Goal: Transaction & Acquisition: Purchase product/service

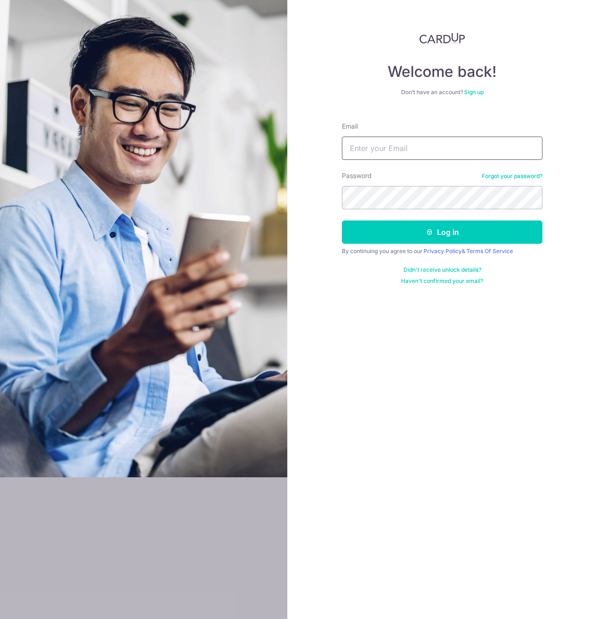
click at [405, 150] on input "Email" at bounding box center [442, 148] width 200 height 23
type input "[EMAIL_ADDRESS][DOMAIN_NAME]"
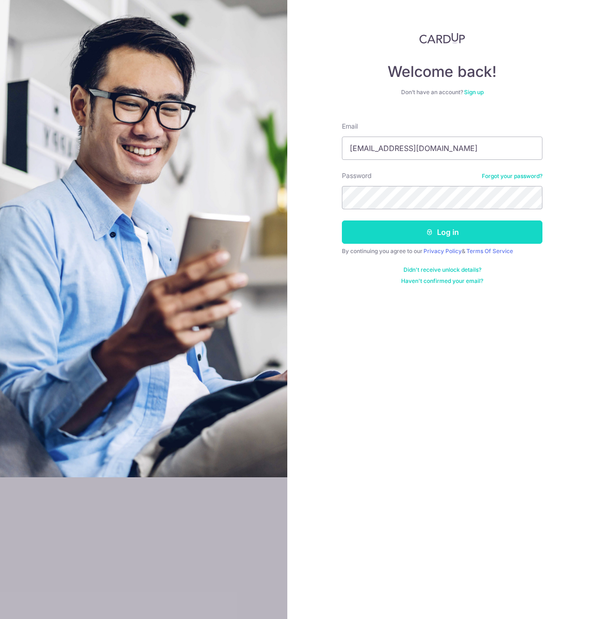
click at [405, 232] on button "Log in" at bounding box center [442, 231] width 200 height 23
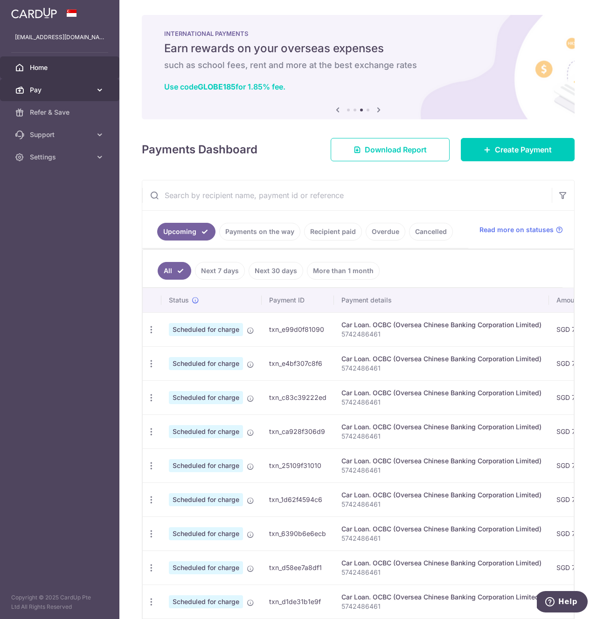
click at [86, 89] on span "Pay" at bounding box center [61, 89] width 62 height 9
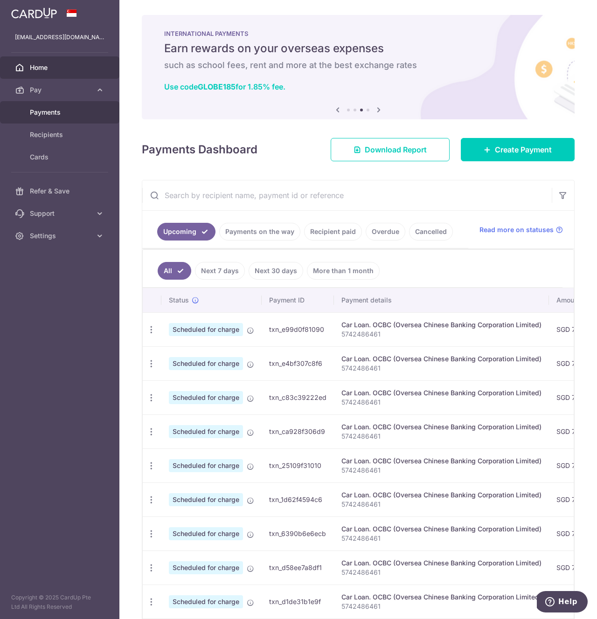
click at [77, 112] on span "Payments" at bounding box center [61, 112] width 62 height 9
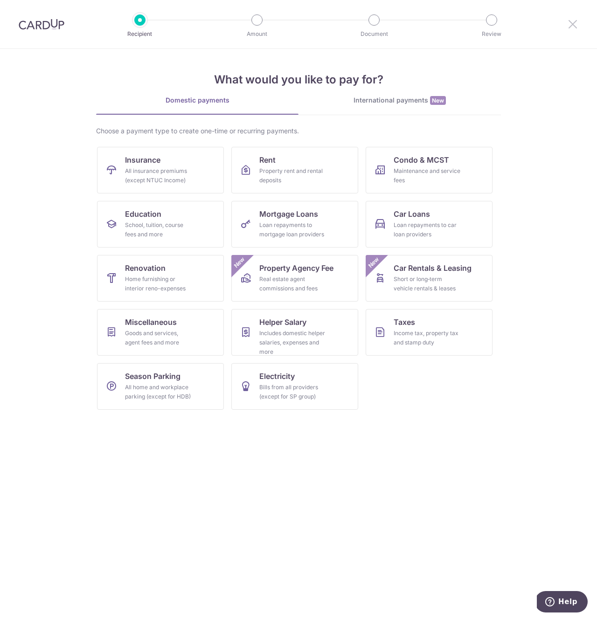
click at [574, 24] on icon at bounding box center [572, 24] width 11 height 12
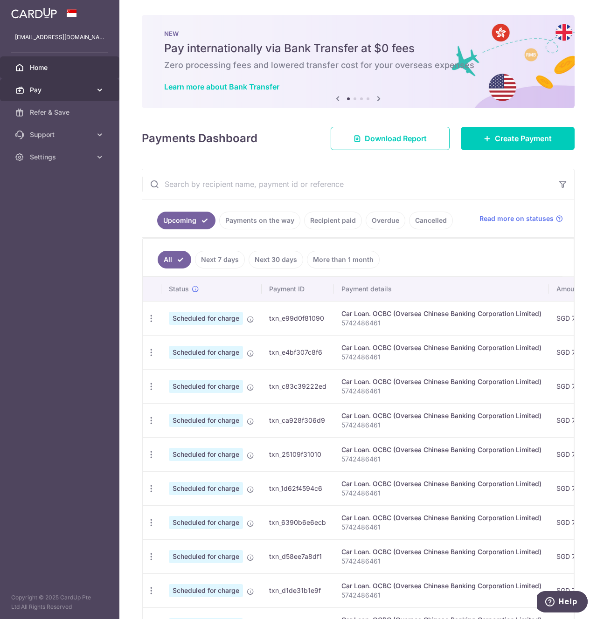
click at [101, 86] on icon at bounding box center [99, 89] width 9 height 9
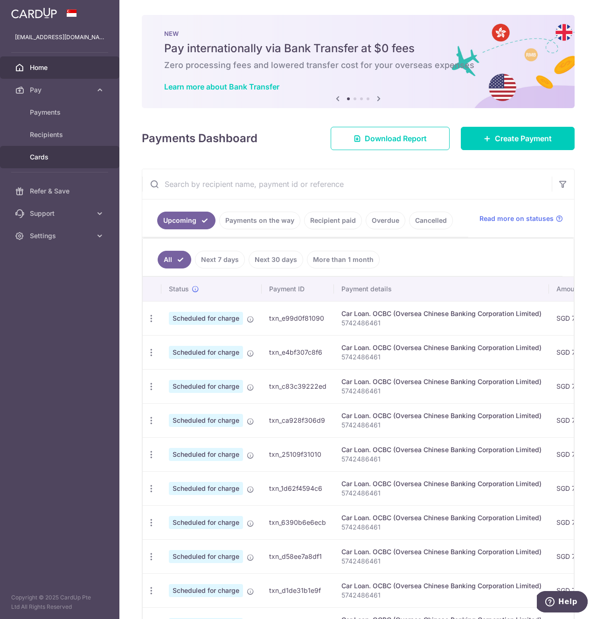
click at [82, 162] on link "Cards" at bounding box center [59, 157] width 119 height 22
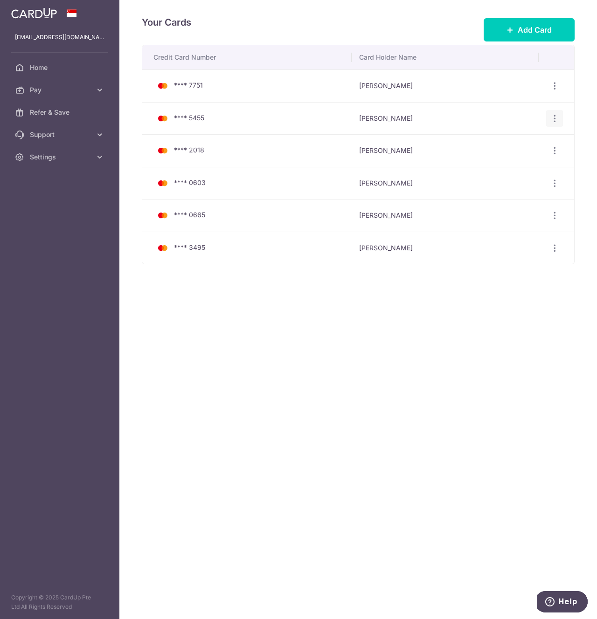
click at [556, 117] on icon "button" at bounding box center [554, 119] width 10 height 10
click at [447, 103] on td "Joshua Chua" at bounding box center [444, 118] width 186 height 33
click at [552, 249] on icon "button" at bounding box center [554, 248] width 10 height 10
click at [530, 266] on link "View/Edit" at bounding box center [513, 273] width 97 height 22
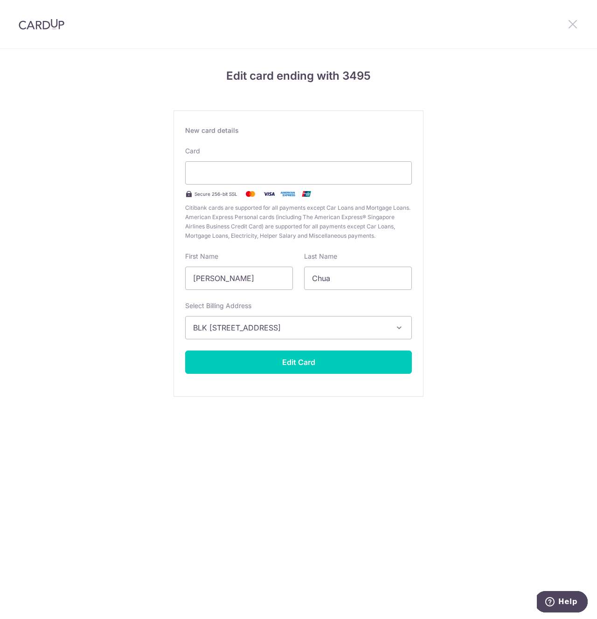
click at [570, 21] on icon at bounding box center [572, 24] width 11 height 12
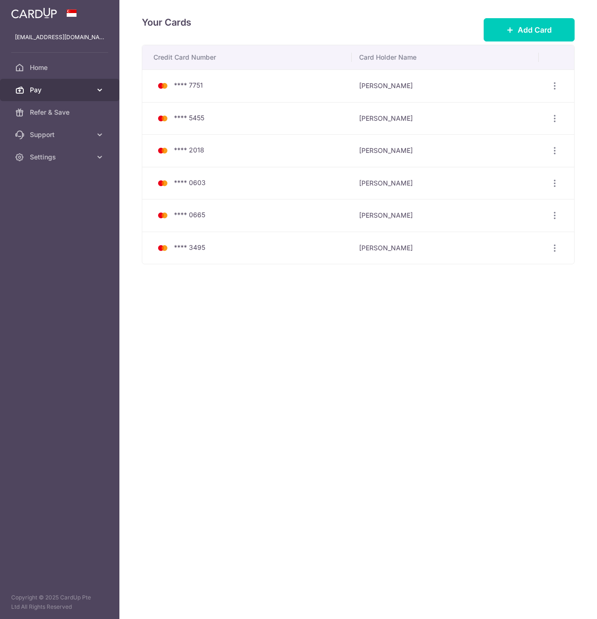
click at [55, 83] on link "Pay" at bounding box center [59, 90] width 119 height 22
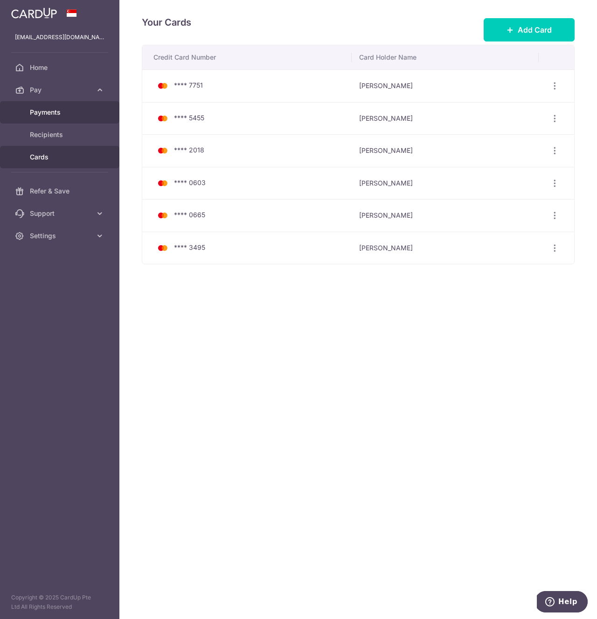
click at [54, 113] on span "Payments" at bounding box center [61, 112] width 62 height 9
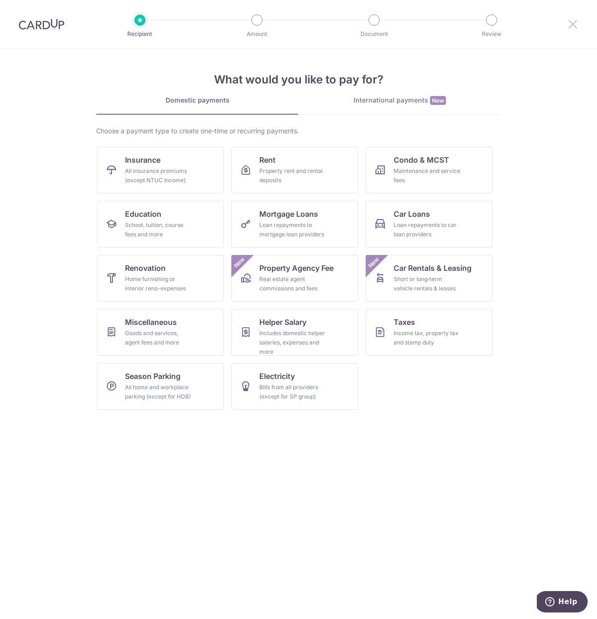
click at [571, 20] on icon at bounding box center [572, 24] width 11 height 12
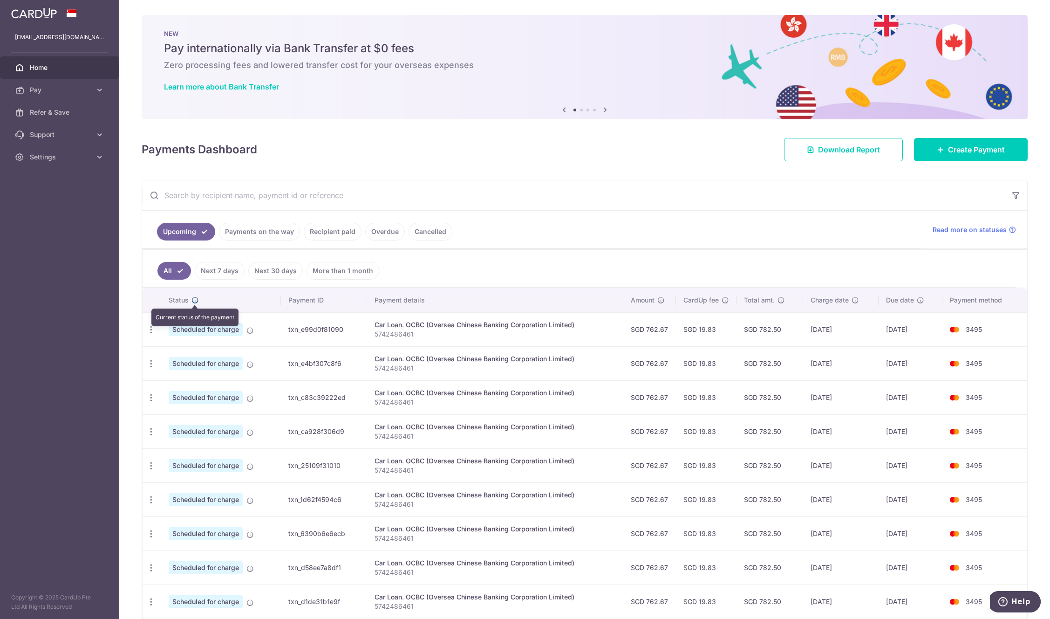
click at [195, 300] on icon at bounding box center [195, 299] width 7 height 7
click at [153, 332] on icon "button" at bounding box center [151, 330] width 10 height 10
click at [165, 351] on link "Update payment" at bounding box center [191, 355] width 97 height 22
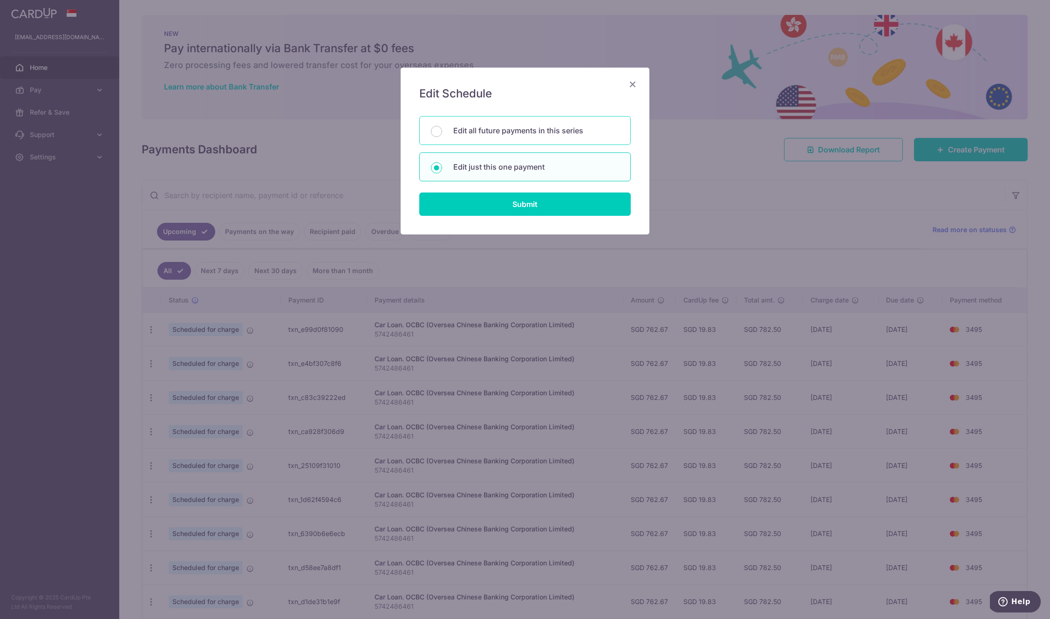
click at [573, 137] on div "Edit all future payments in this series" at bounding box center [525, 130] width 212 height 29
radio input "true"
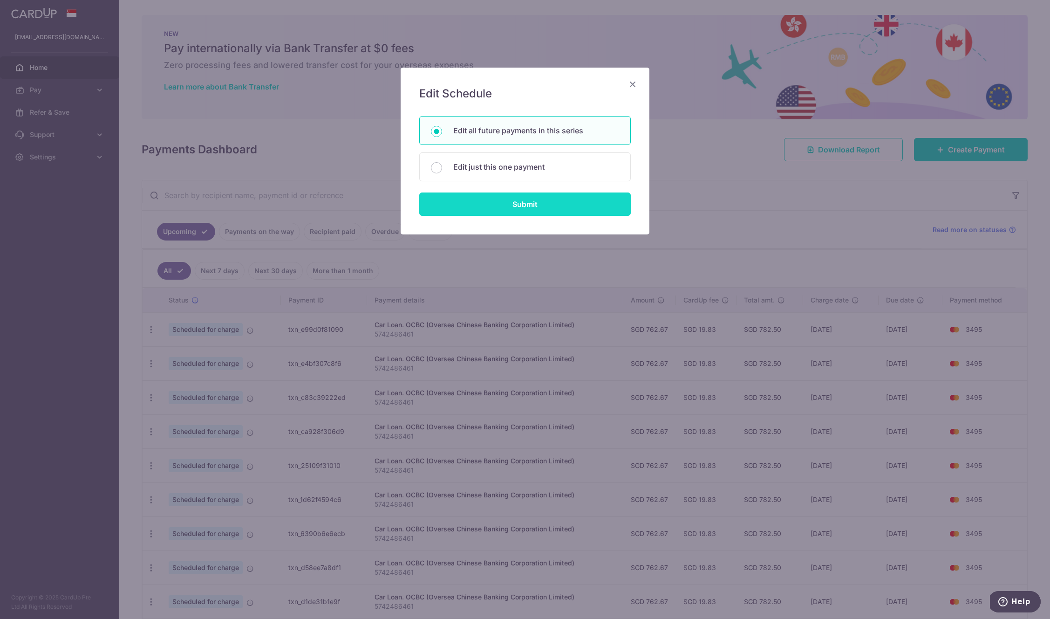
click at [569, 211] on input "Submit" at bounding box center [525, 203] width 212 height 23
radio input "true"
type input "762.67"
type input "5742486461"
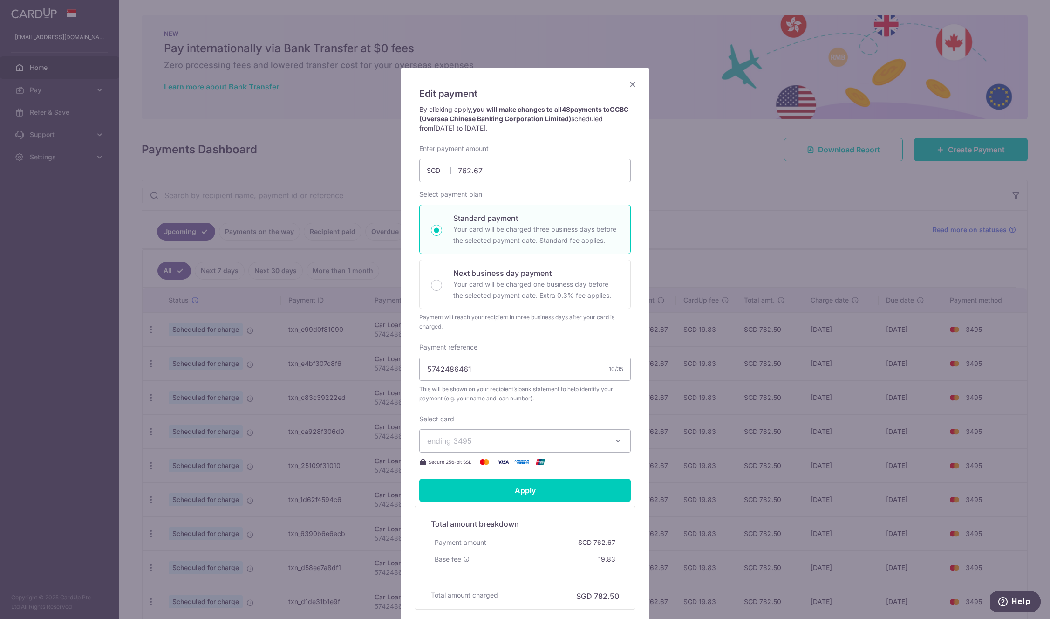
click at [510, 437] on span "ending 3495" at bounding box center [516, 440] width 179 height 11
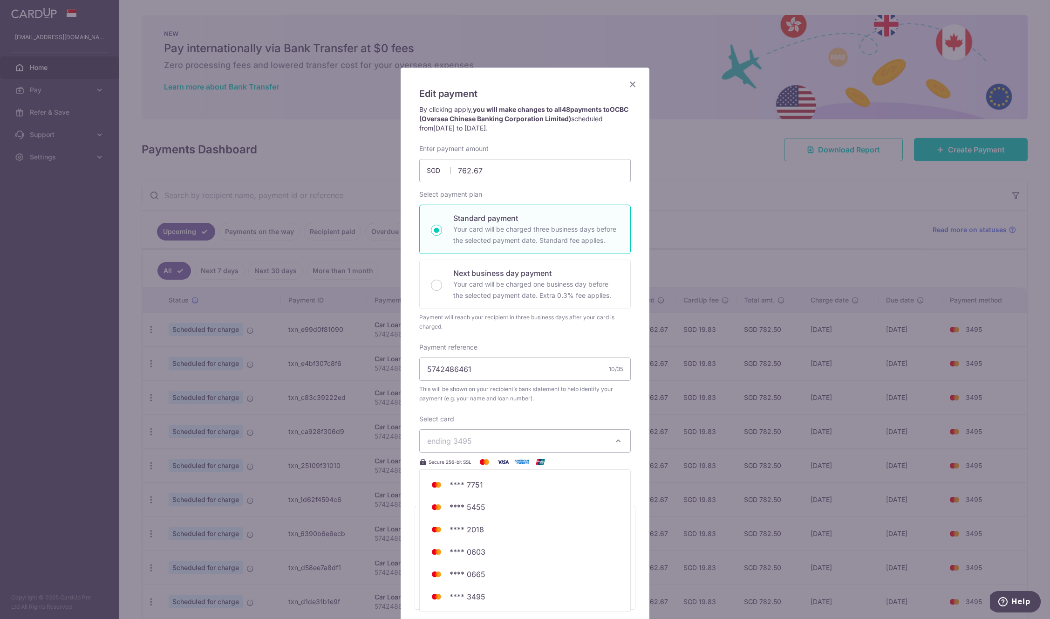
scroll to position [77, 0]
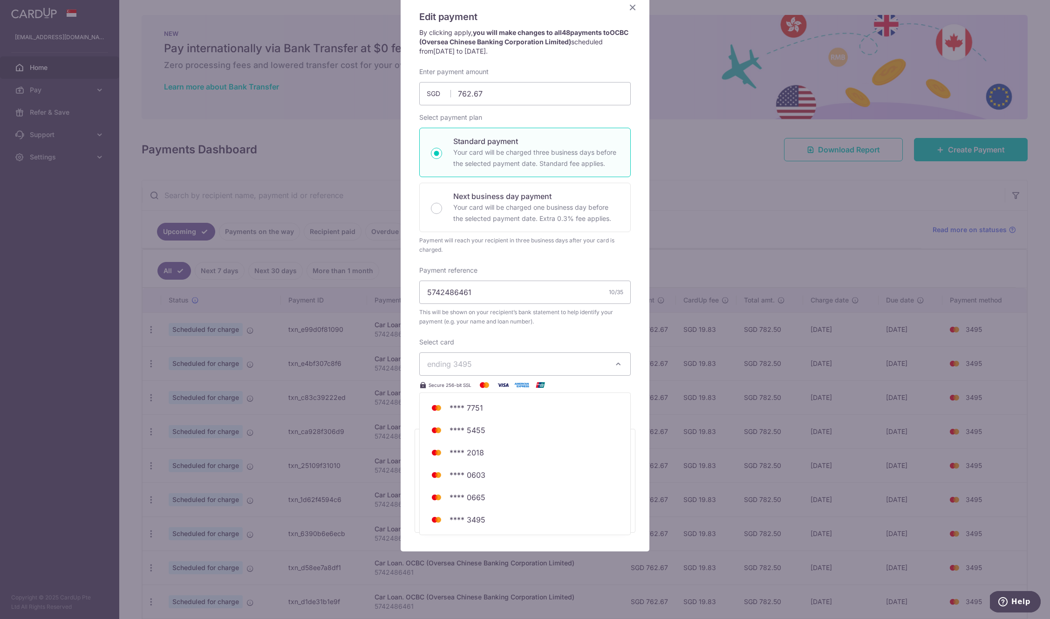
click at [596, 325] on div "Edit payment By clicking apply, you will make changes to all 48 payments to OCB…" at bounding box center [525, 309] width 1050 height 619
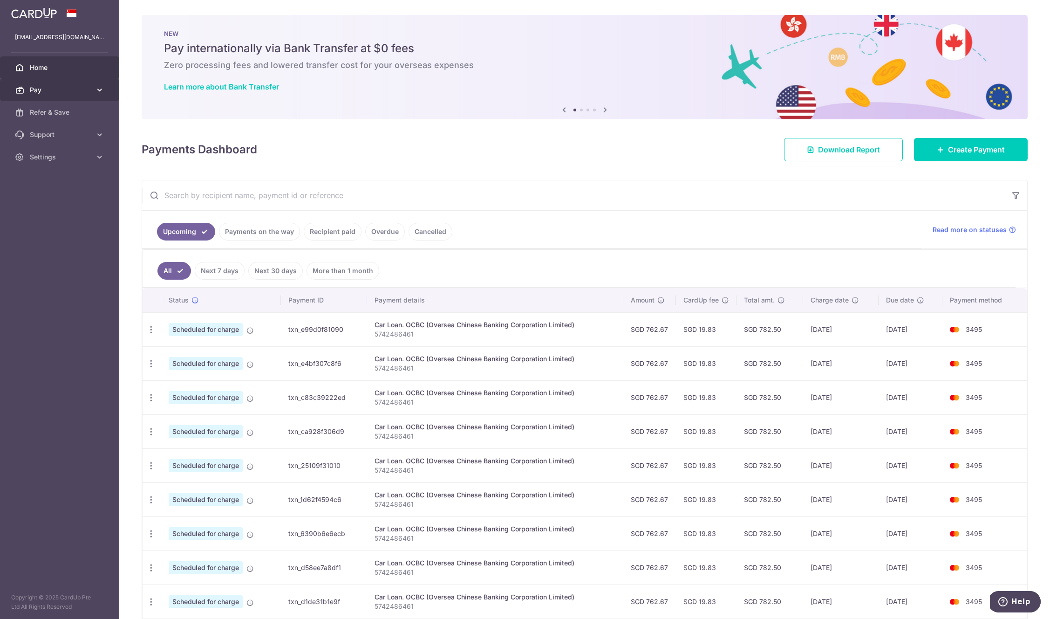
click at [88, 79] on link "Pay" at bounding box center [59, 90] width 119 height 22
click at [82, 158] on span "Cards" at bounding box center [61, 156] width 62 height 9
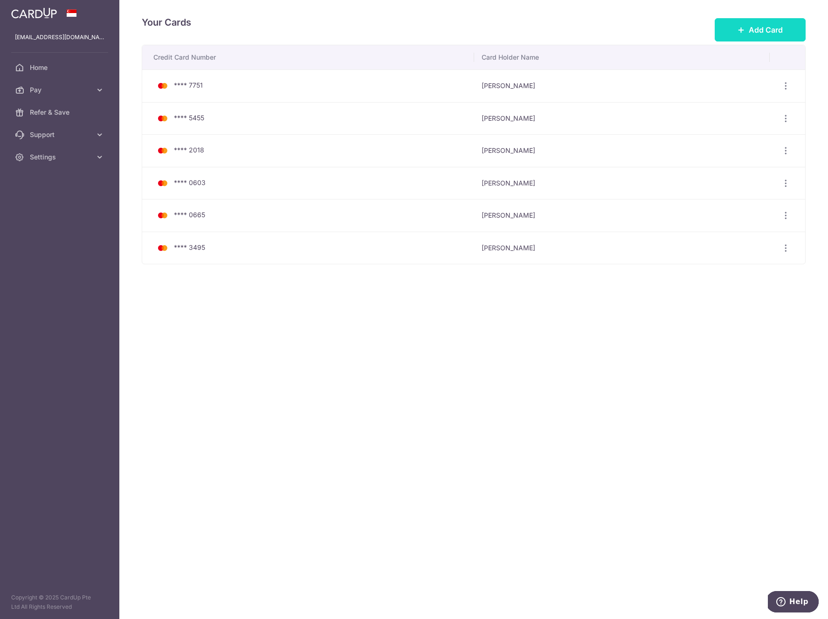
click at [596, 24] on span "Add Card" at bounding box center [765, 29] width 34 height 11
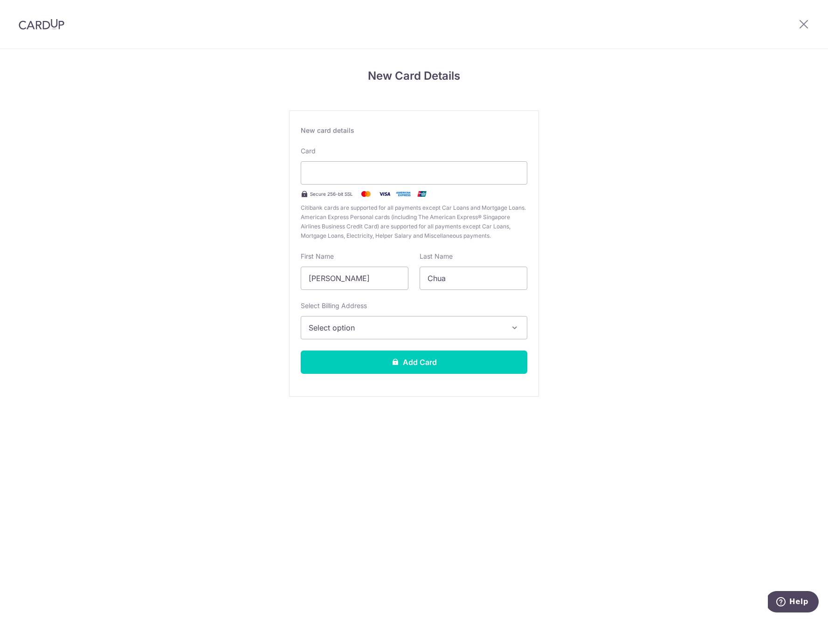
click at [457, 140] on div "New card details Card Secure 256-bit SSL Citibank cards are supported for all p…" at bounding box center [414, 253] width 250 height 286
click at [375, 330] on span "Select option" at bounding box center [406, 327] width 194 height 11
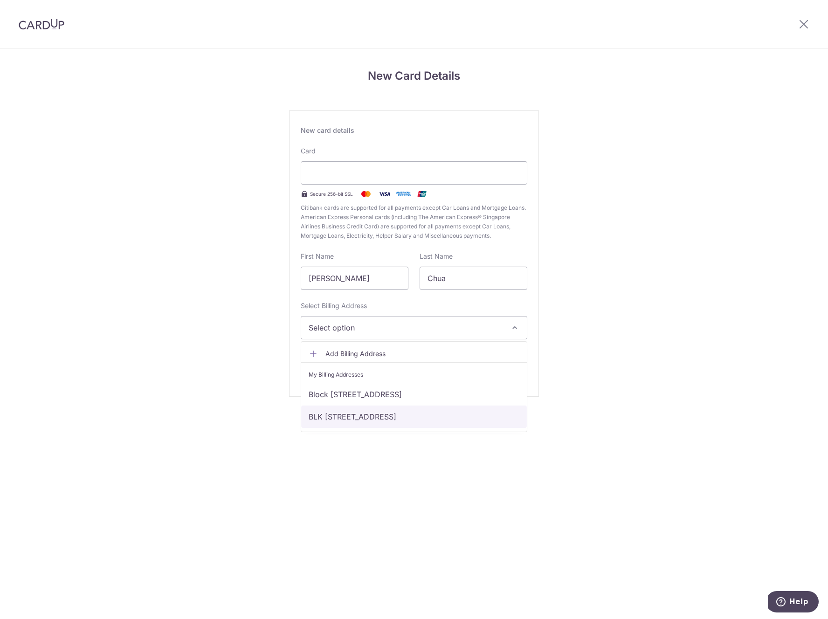
click at [372, 423] on link "BLK [STREET_ADDRESS]" at bounding box center [414, 416] width 226 height 22
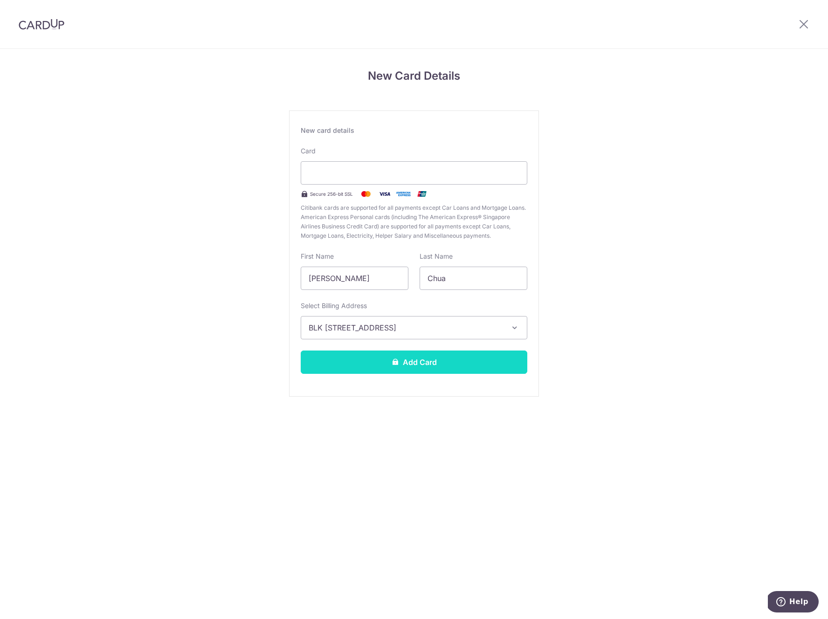
click at [395, 365] on icon at bounding box center [394, 361] width 7 height 7
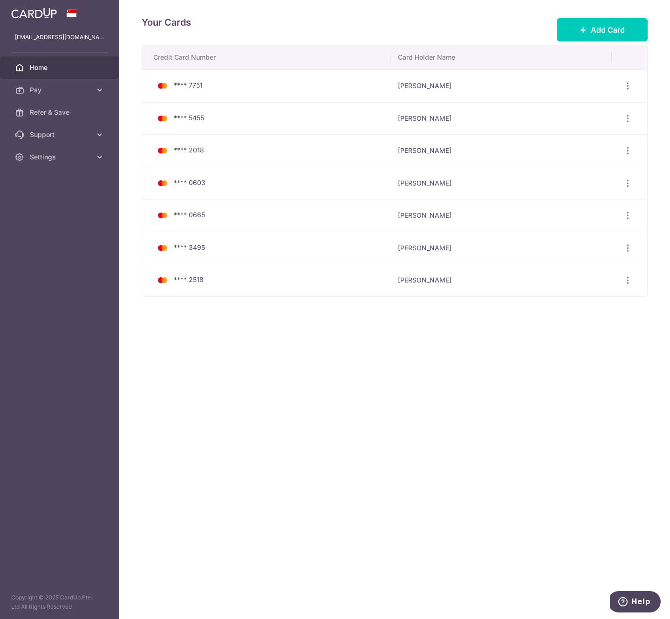
click at [64, 57] on link "Home" at bounding box center [59, 67] width 119 height 22
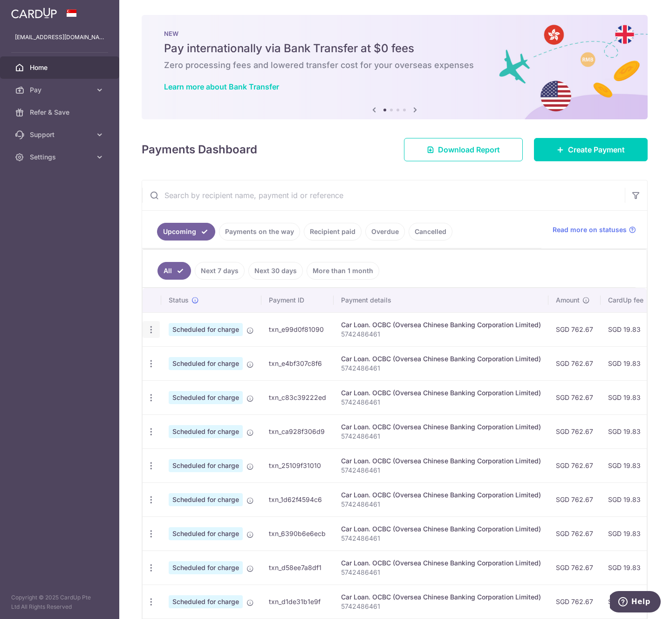
click at [151, 326] on icon "button" at bounding box center [151, 330] width 10 height 10
click at [177, 350] on span "Update payment" at bounding box center [200, 355] width 63 height 11
radio input "true"
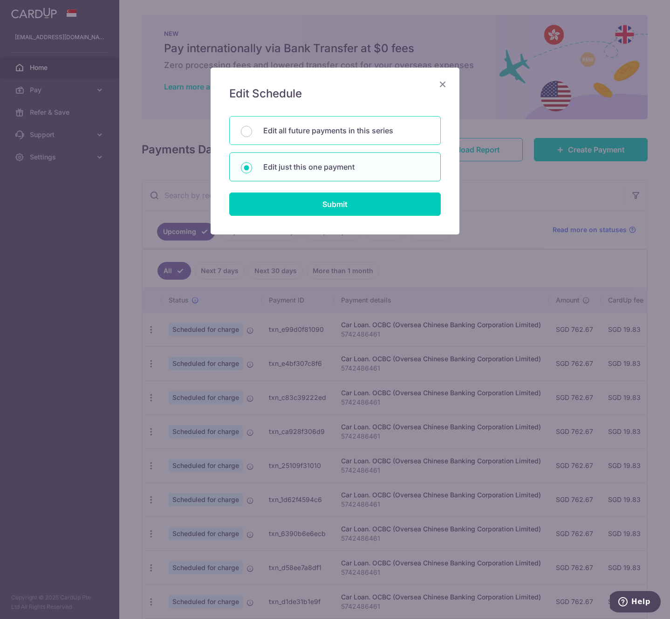
click at [356, 128] on p "Edit all future payments in this series" at bounding box center [346, 130] width 166 height 11
click at [252, 128] on input "Edit all future payments in this series" at bounding box center [246, 131] width 11 height 11
radio input "true"
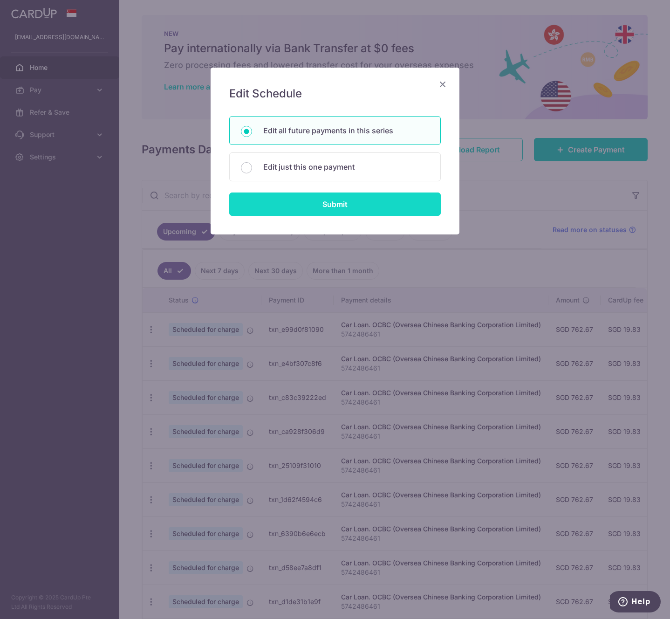
click at [351, 203] on input "Submit" at bounding box center [335, 203] width 212 height 23
radio input "true"
type input "762.67"
type input "5742486461"
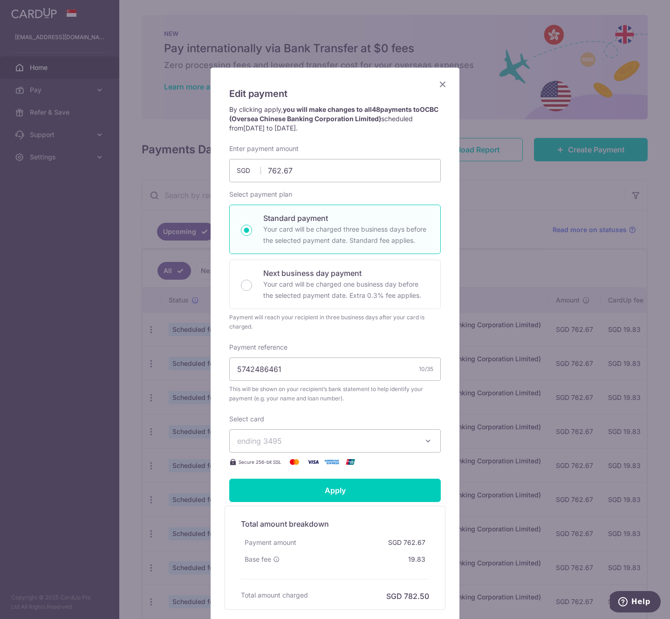
click at [326, 440] on span "ending 3495" at bounding box center [326, 440] width 179 height 11
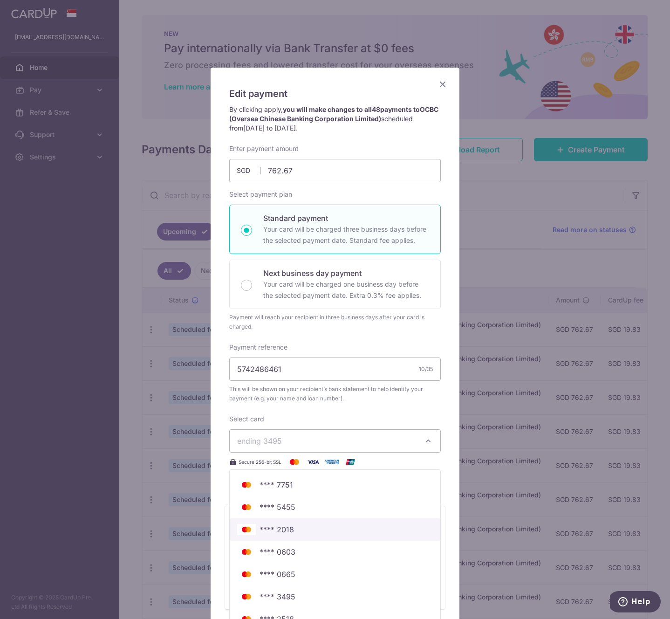
scroll to position [77, 0]
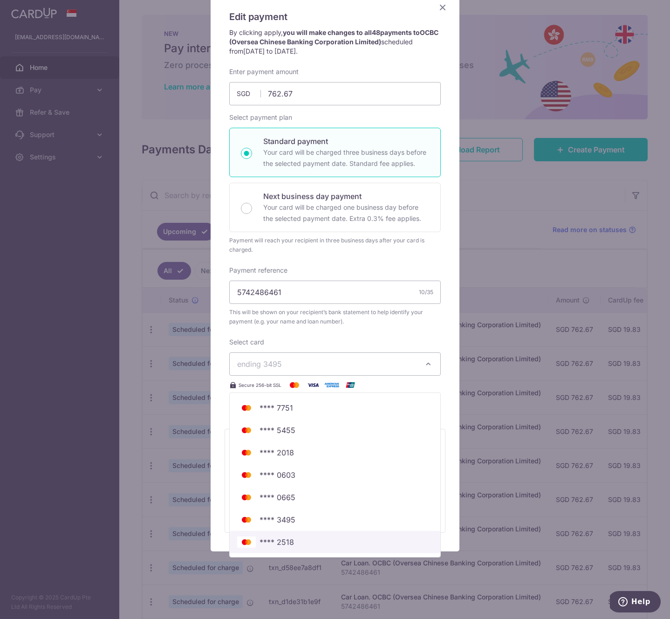
click at [327, 539] on span "**** 2518" at bounding box center [335, 541] width 196 height 11
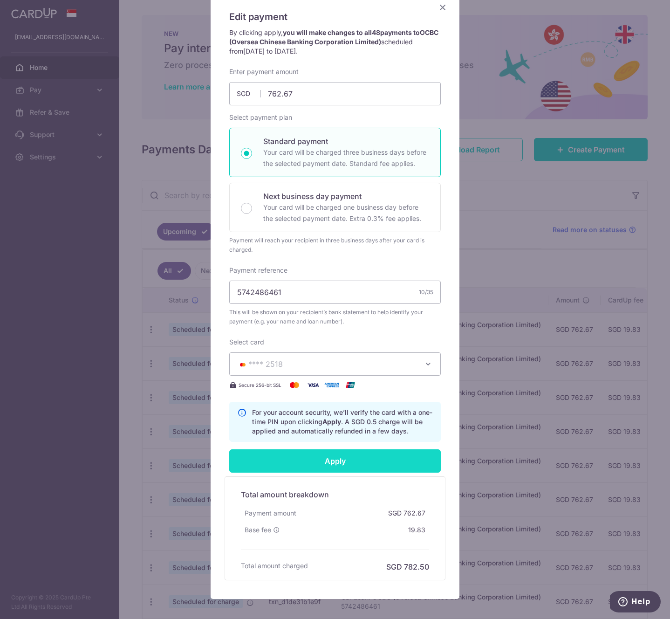
click at [364, 463] on input "Apply" at bounding box center [335, 460] width 212 height 23
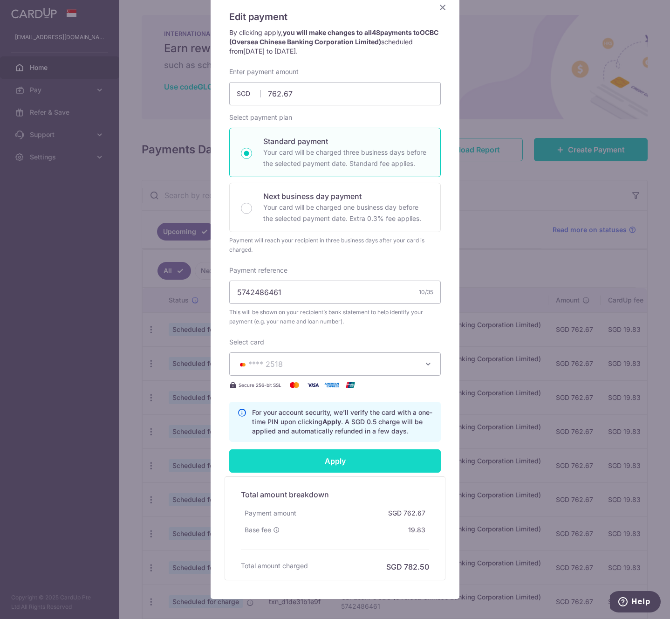
type input "Successfully Applied"
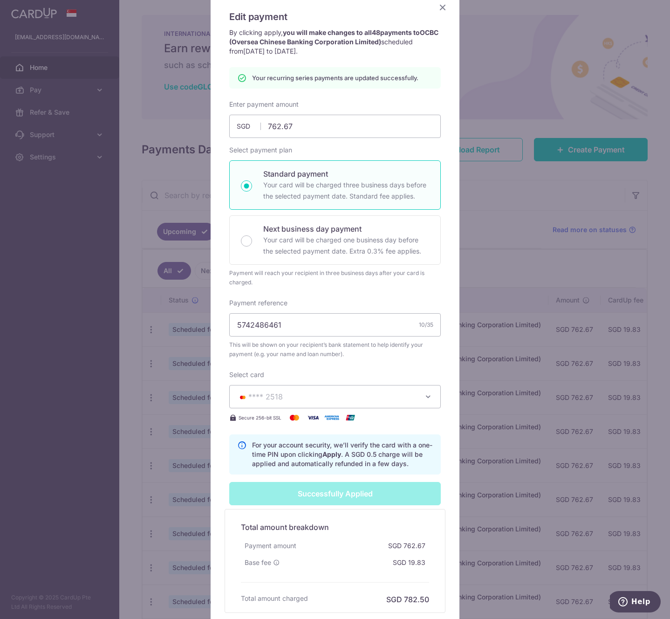
click at [173, 322] on div "Edit payment By clicking apply, you will make changes to all 48 payments to OCB…" at bounding box center [335, 309] width 670 height 619
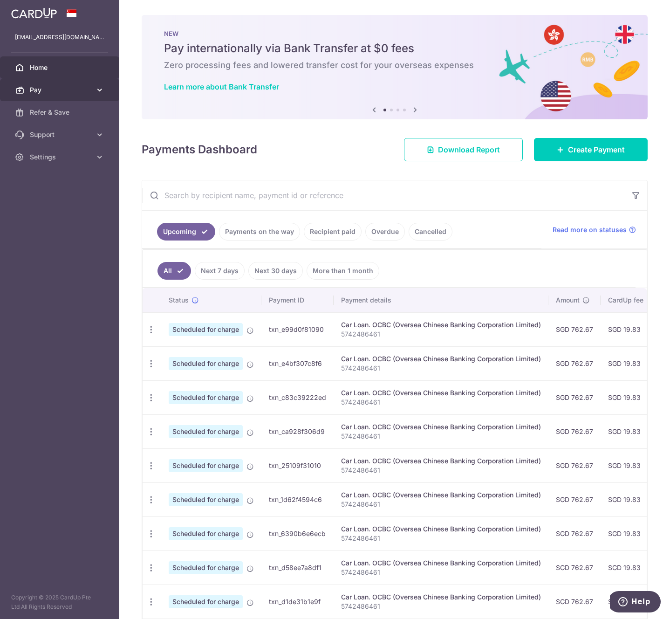
click at [79, 84] on link "Pay" at bounding box center [59, 90] width 119 height 22
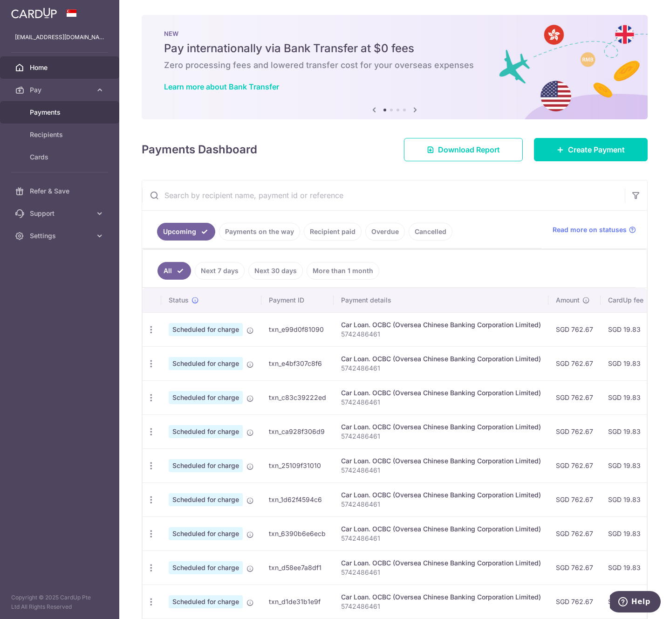
click at [70, 111] on span "Payments" at bounding box center [61, 112] width 62 height 9
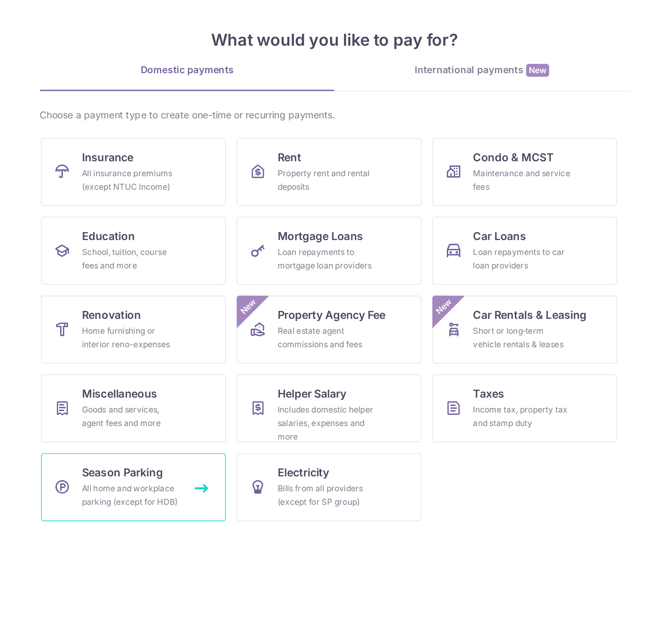
click at [204, 388] on div "All home and workplace parking (except for HDB)" at bounding box center [195, 392] width 67 height 19
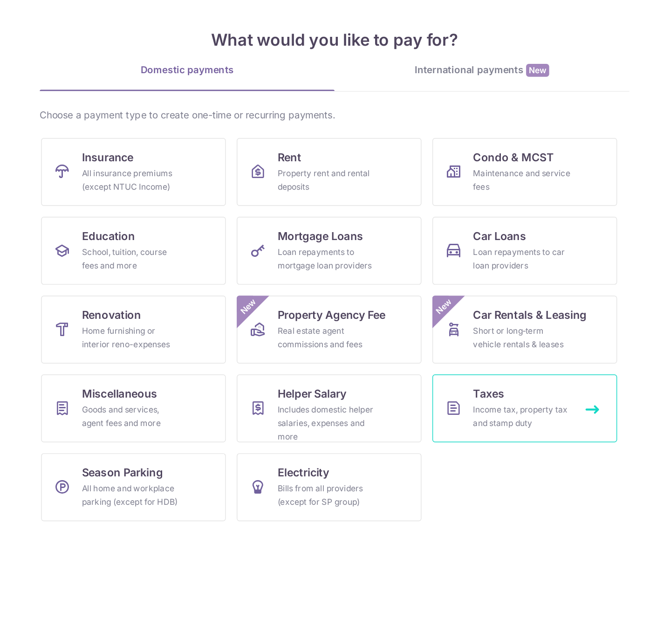
click at [459, 334] on div "Income tax, property tax and stamp duty" at bounding box center [463, 338] width 67 height 19
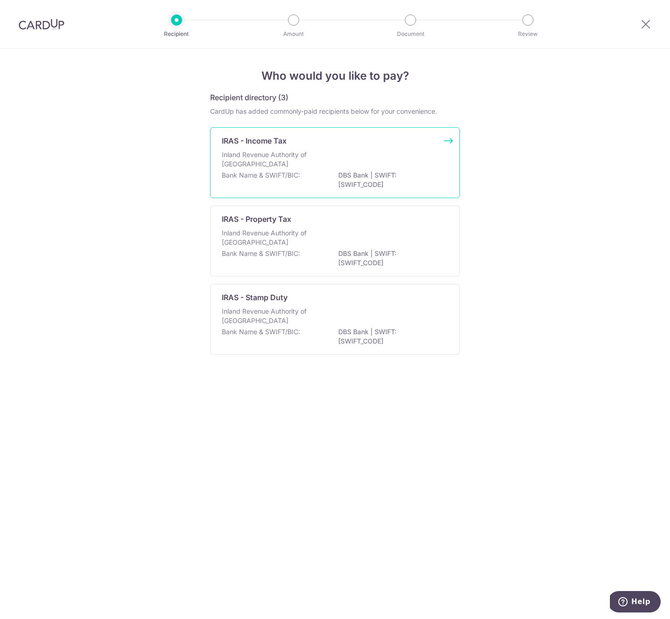
click at [439, 168] on div "Inland Revenue Authority of Singapore" at bounding box center [335, 160] width 227 height 21
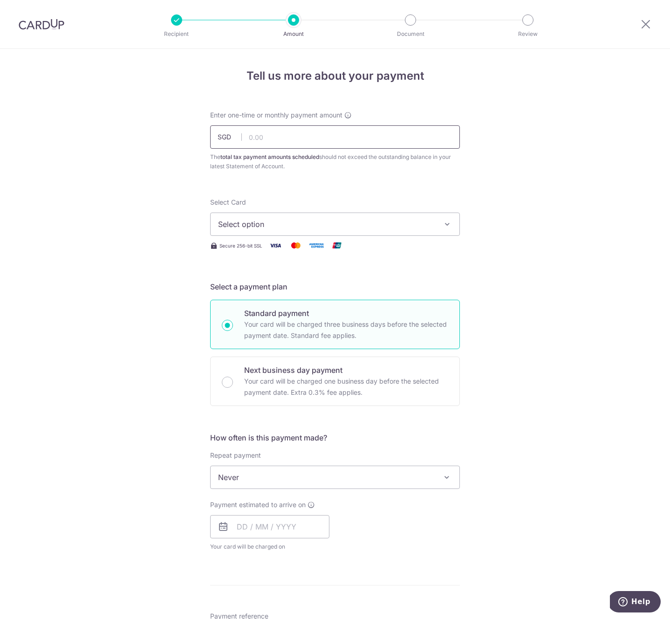
click at [394, 136] on input "text" at bounding box center [335, 136] width 250 height 23
click at [357, 222] on span "Select option" at bounding box center [326, 224] width 217 height 11
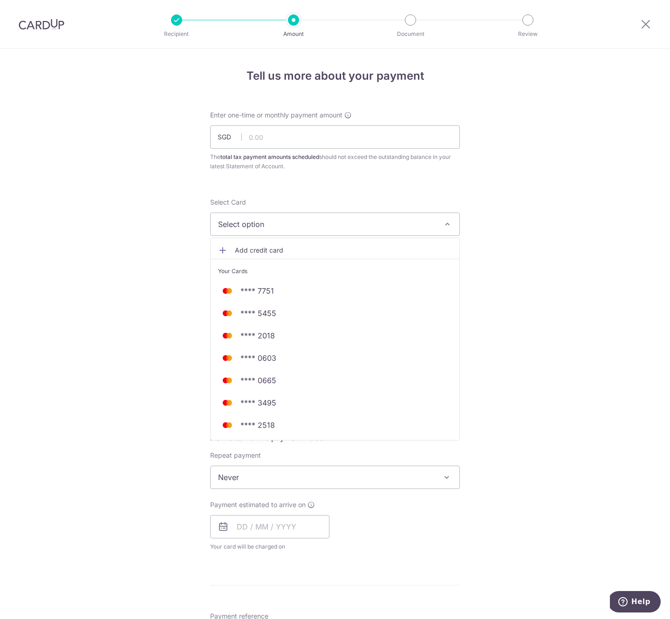
click at [365, 189] on form "Enter one-time or monthly payment amount SGD The total tax payment amounts sche…" at bounding box center [335, 490] width 250 height 760
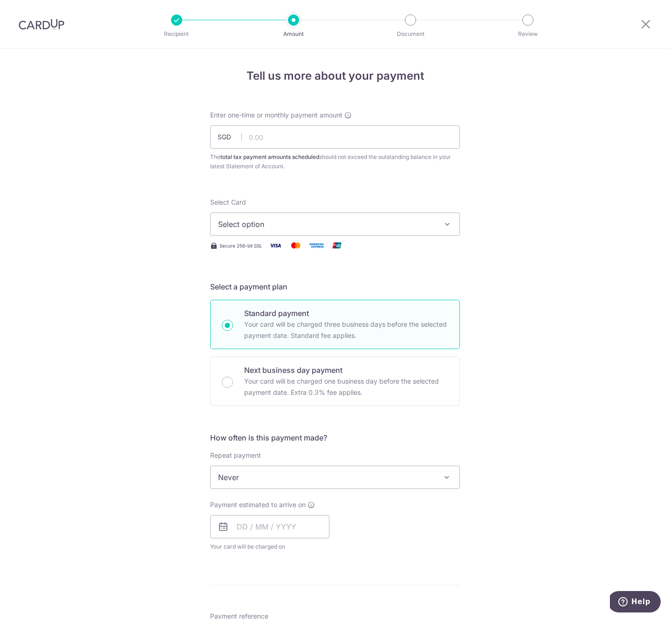
click at [359, 225] on span "Select option" at bounding box center [326, 224] width 217 height 11
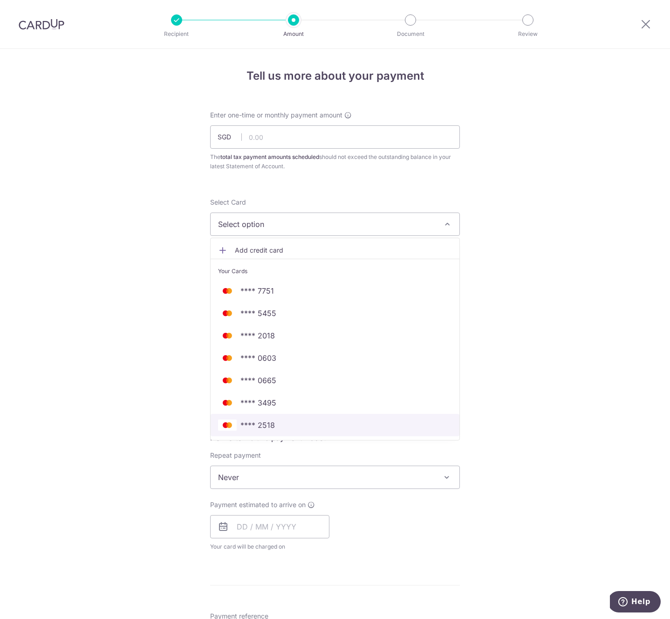
click at [317, 428] on span "**** 2518" at bounding box center [335, 424] width 234 height 11
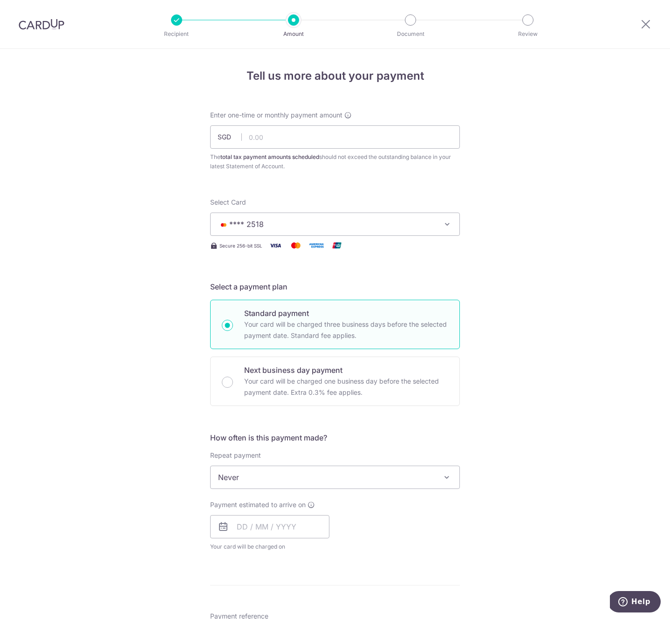
click at [325, 477] on span "Never" at bounding box center [335, 477] width 249 height 22
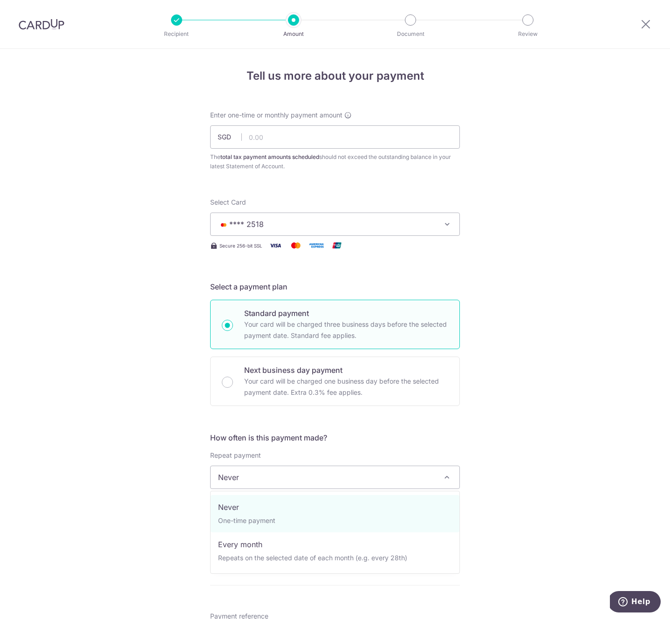
click at [445, 439] on h5 "How often is this payment made?" at bounding box center [335, 437] width 250 height 11
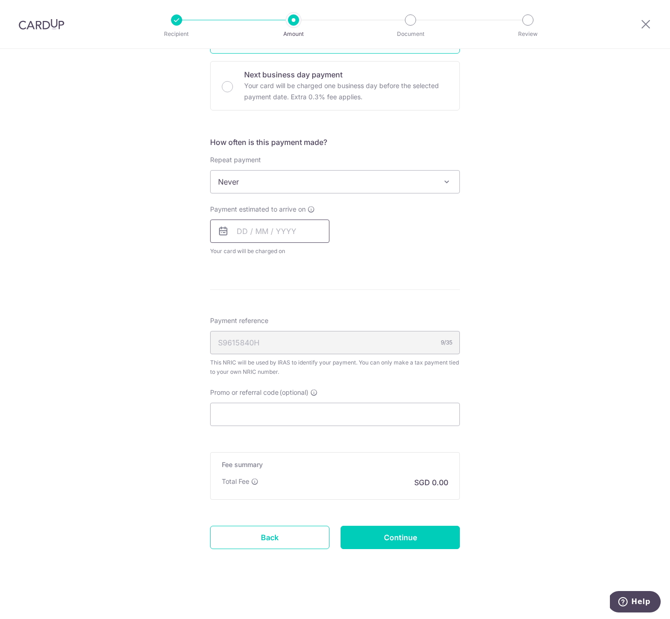
scroll to position [282, 0]
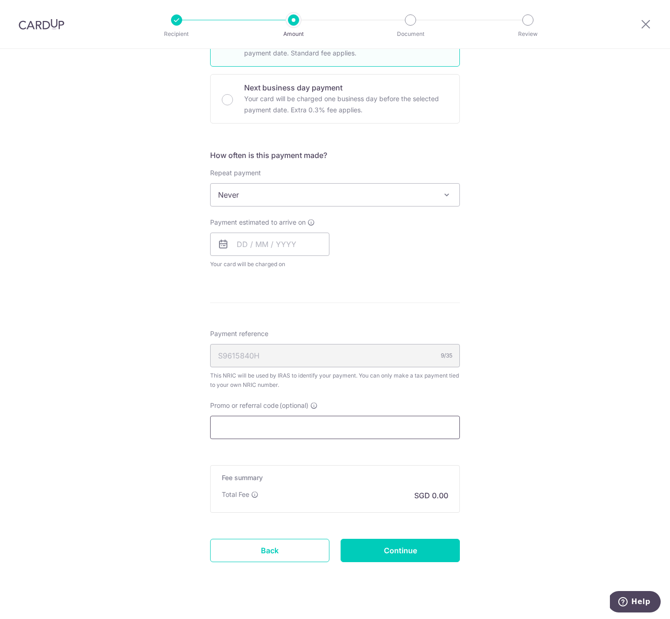
click at [302, 435] on input "Promo or referral code (optional)" at bounding box center [335, 427] width 250 height 23
paste input "MCTAX25N"
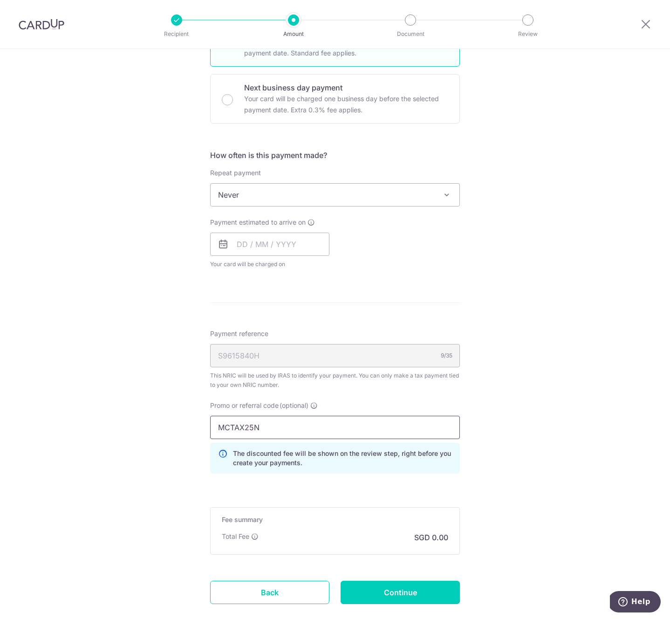
type input "MCTAX25N"
click at [506, 438] on div "Tell us more about your payment Enter one-time or monthly payment amount SGD Th…" at bounding box center [335, 220] width 670 height 907
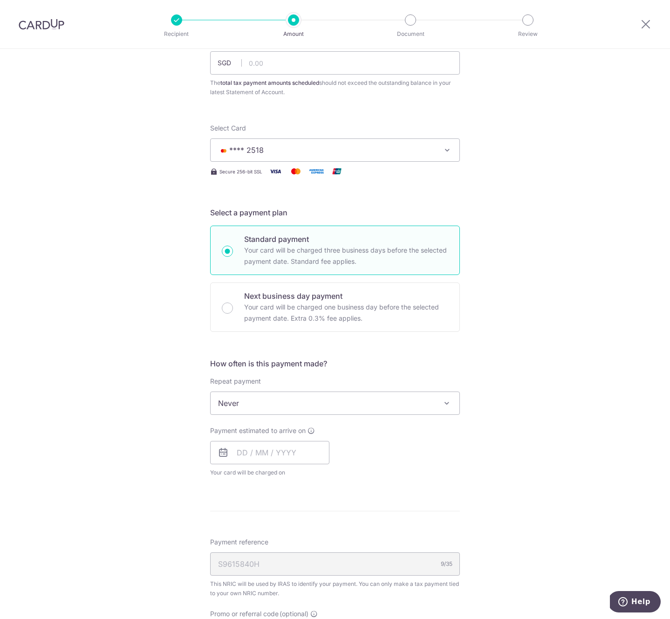
scroll to position [0, 0]
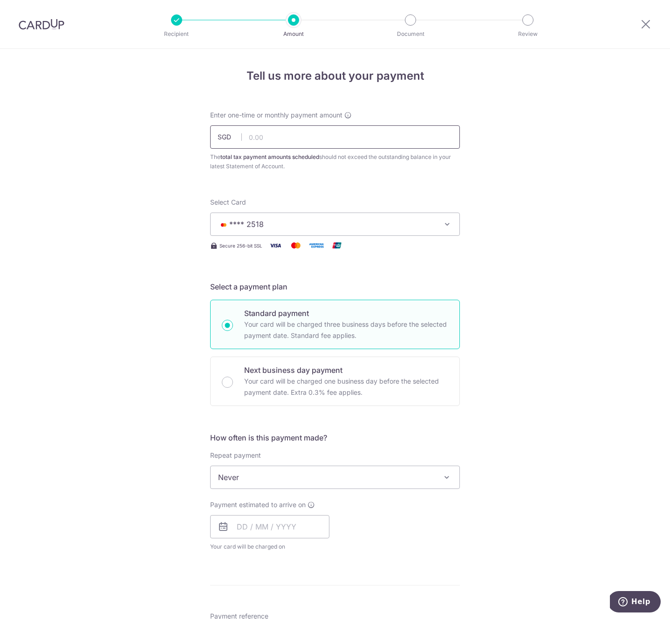
click at [371, 143] on input "text" at bounding box center [335, 136] width 250 height 23
click at [365, 133] on input "text" at bounding box center [335, 136] width 250 height 23
click at [279, 134] on input "text" at bounding box center [335, 136] width 250 height 23
paste input "1,547.22"
click at [409, 183] on form "Enter one-time or monthly payment amount SGD 1547.22 The total tax payment amou…" at bounding box center [335, 511] width 250 height 802
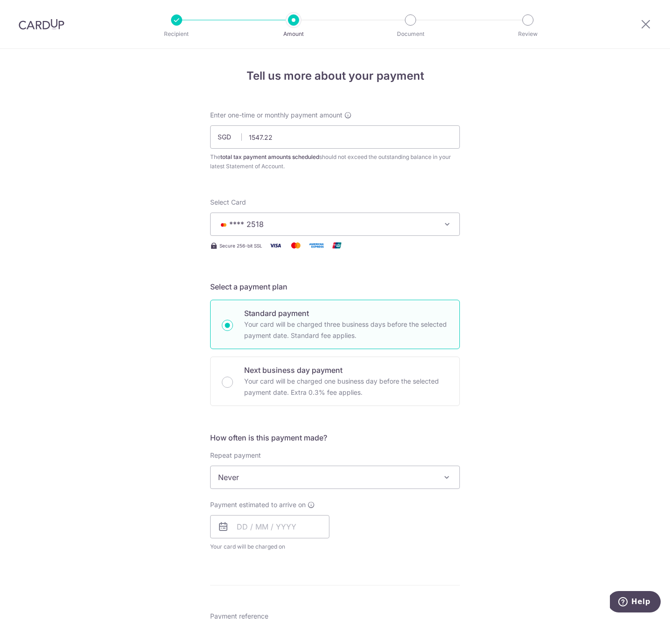
type input "1,547.22"
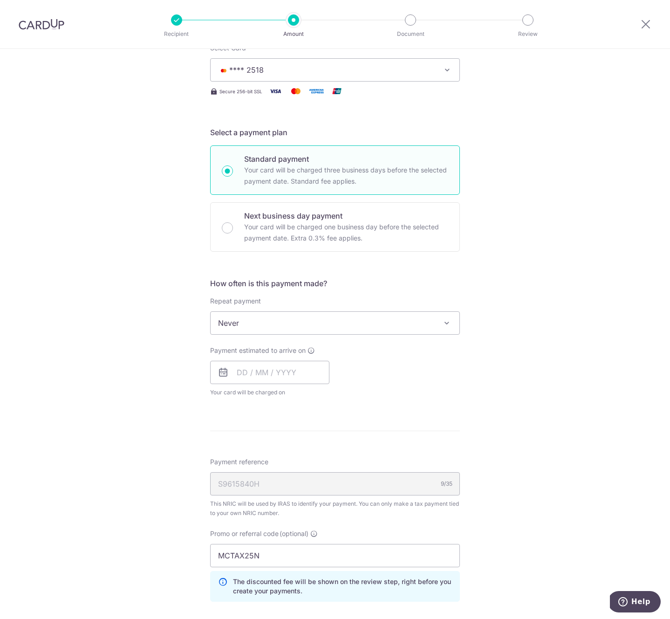
scroll to position [163, 0]
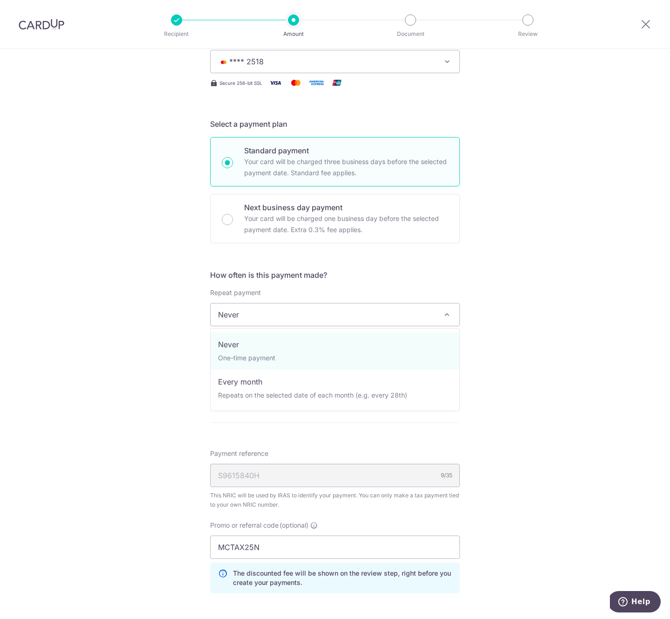
click at [422, 319] on span "Never" at bounding box center [335, 314] width 249 height 22
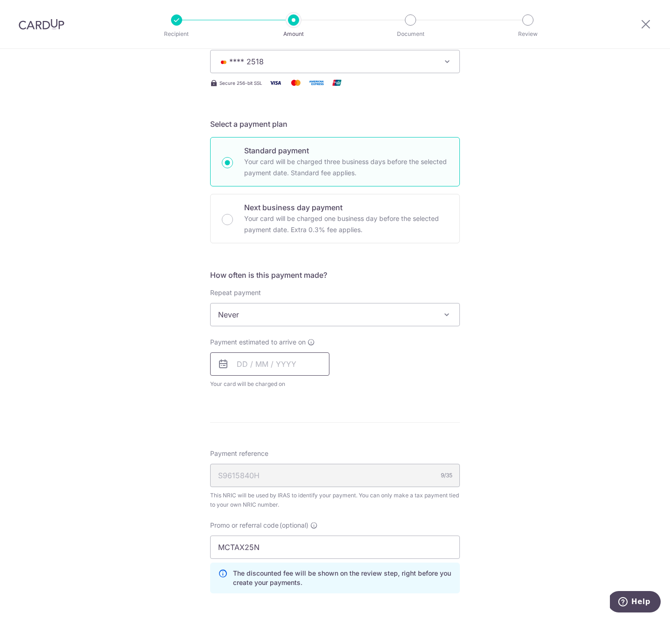
click at [244, 366] on input "text" at bounding box center [269, 363] width 119 height 23
click at [406, 426] on form "Enter one-time or monthly payment amount SGD 1,547.22 1547.22 The total tax pay…" at bounding box center [335, 349] width 250 height 802
click at [240, 365] on input "text" at bounding box center [269, 363] width 119 height 23
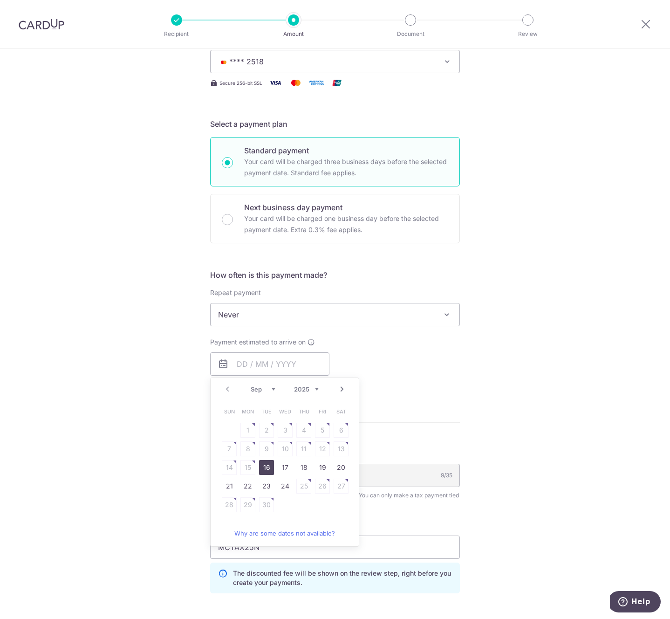
click at [264, 467] on link "16" at bounding box center [266, 467] width 15 height 15
type input "[DATE]"
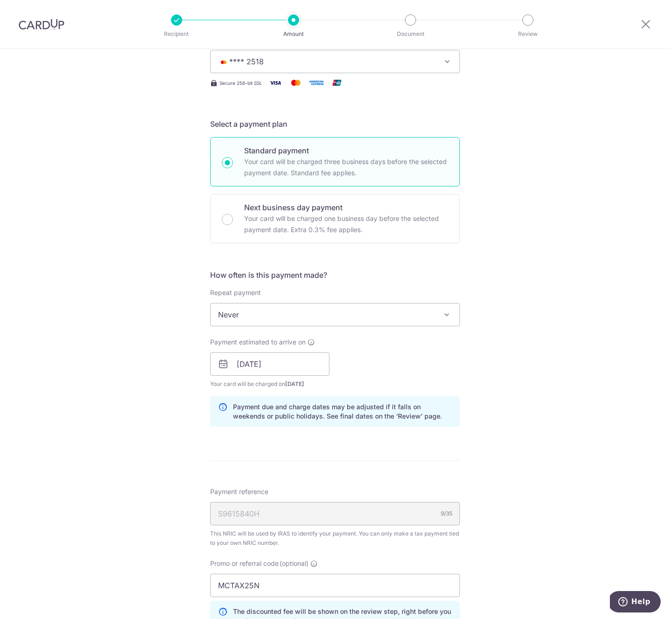
click at [411, 338] on div "Payment estimated to arrive on [DATE] Prev Next Sep Oct Nov [DATE] 2026 2027 20…" at bounding box center [335, 362] width 261 height 51
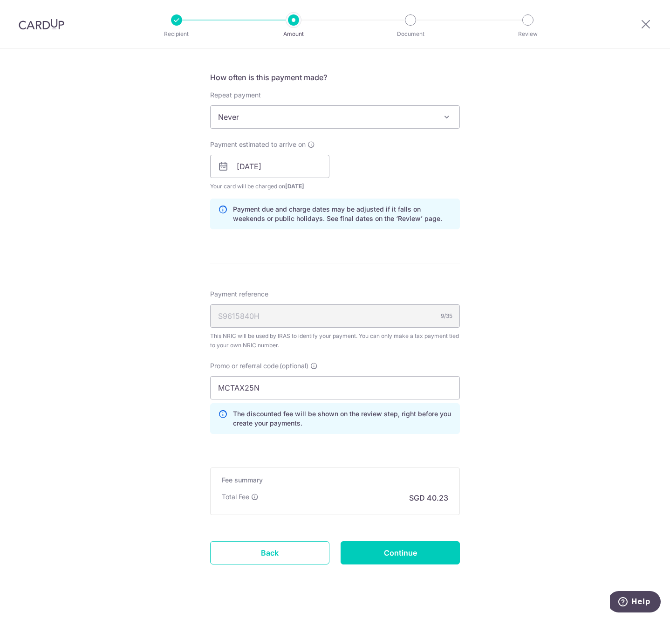
scroll to position [376, 0]
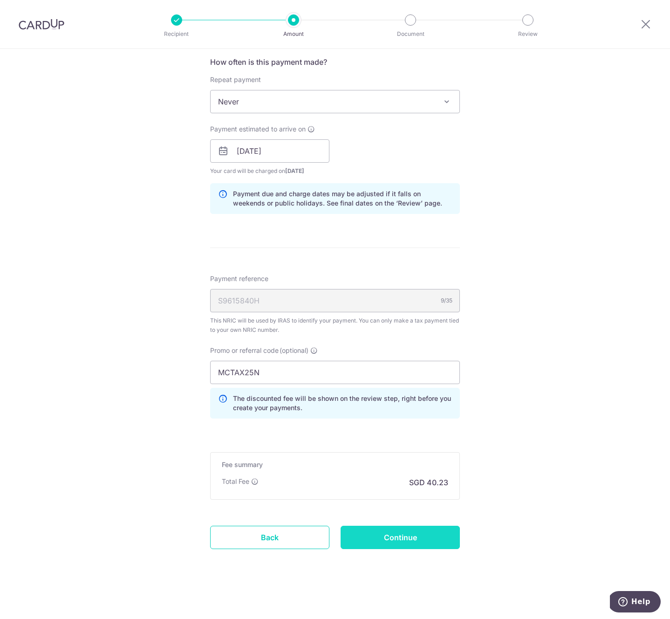
click at [408, 538] on input "Continue" at bounding box center [400, 537] width 119 height 23
type input "Create Schedule"
